Goal: Information Seeking & Learning: Learn about a topic

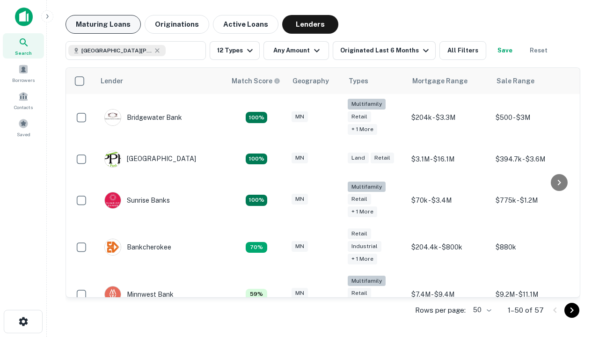
click at [103, 24] on button "Maturing Loans" at bounding box center [103, 24] width 75 height 19
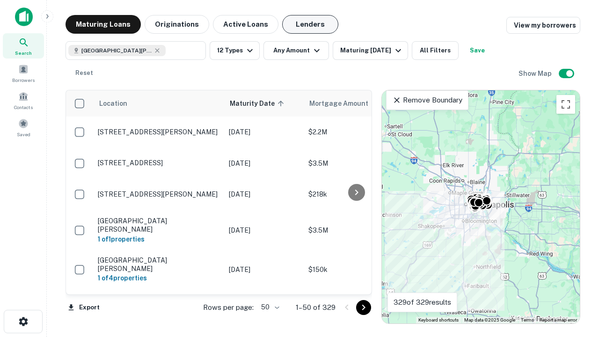
click at [310, 24] on button "Lenders" at bounding box center [310, 24] width 56 height 19
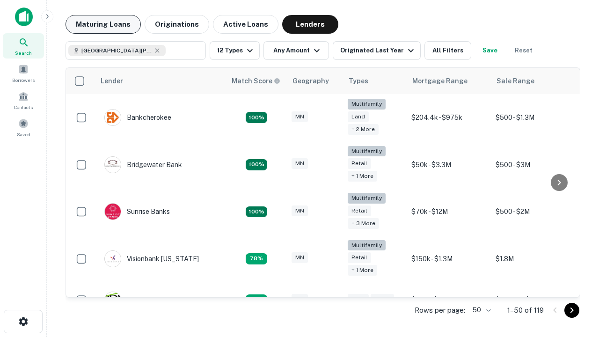
click at [103, 24] on button "Maturing Loans" at bounding box center [103, 24] width 75 height 19
